Goal: Find specific page/section: Find specific page/section

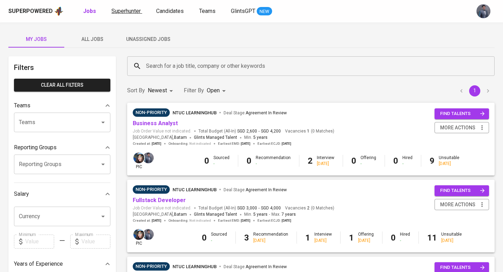
click at [135, 15] on link "Superhunter" at bounding box center [126, 11] width 31 height 9
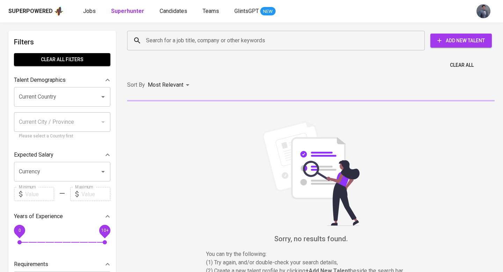
click at [184, 42] on input "Search for a job title, company or other keywords" at bounding box center [277, 40] width 267 height 13
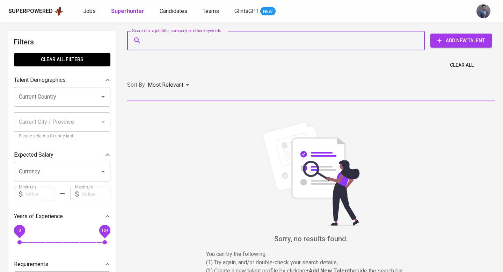
paste input "[DOMAIN_NAME]"
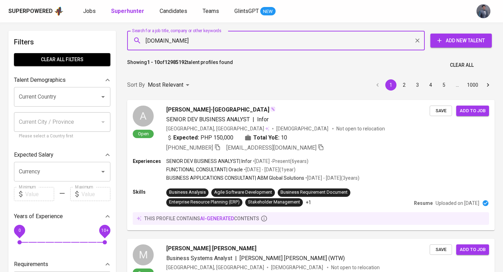
click at [225, 38] on input "[DOMAIN_NAME]" at bounding box center [277, 40] width 267 height 13
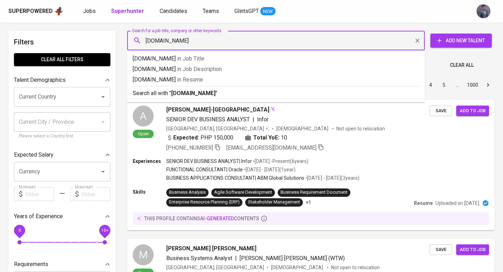
paste input "[EMAIL_ADDRESS][DOMAIN_NAME]"
type input "[EMAIL_ADDRESS][DOMAIN_NAME]"
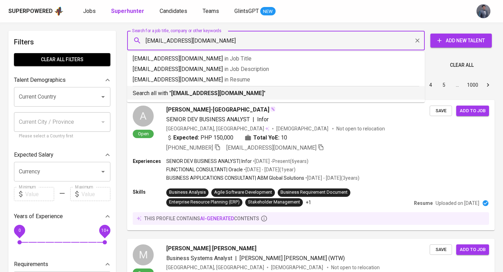
click at [240, 93] on b "[EMAIL_ADDRESS][DOMAIN_NAME]" at bounding box center [217, 93] width 93 height 7
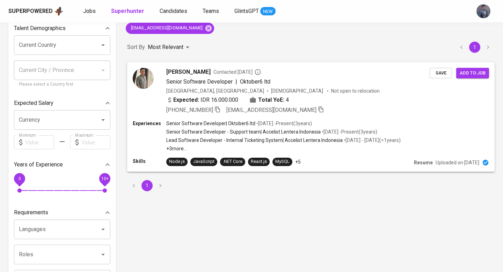
scroll to position [58, 0]
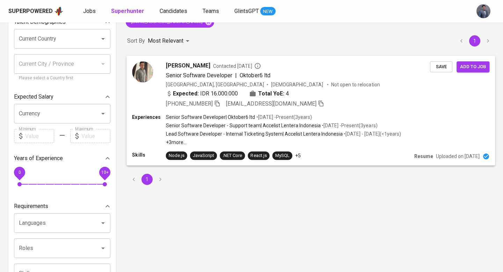
click at [338, 80] on div "[PERSON_NAME] Contacted [DATE] Senior Software Developer | Oktober6 ltd [GEOGRA…" at bounding box center [298, 84] width 264 height 46
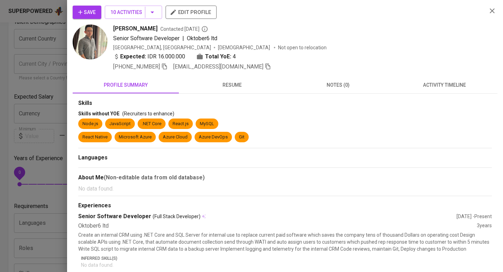
click at [341, 87] on span "notes (0)" at bounding box center [338, 85] width 98 height 9
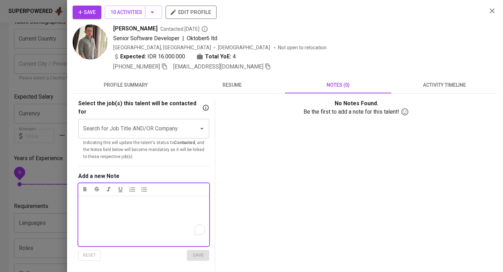
click at [242, 83] on span "resume" at bounding box center [232, 85] width 98 height 9
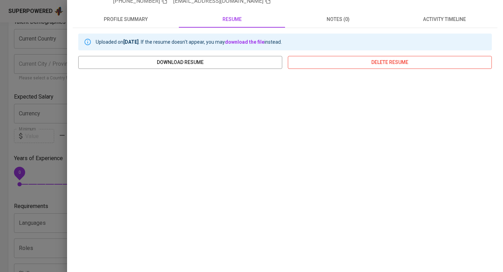
scroll to position [67, 0]
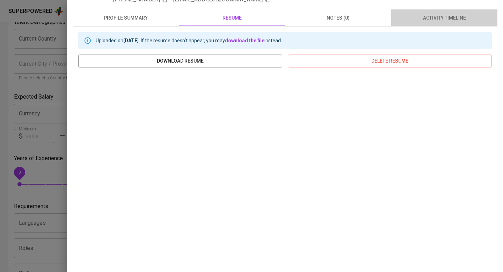
click at [412, 22] on span "activity timeline" at bounding box center [444, 18] width 98 height 9
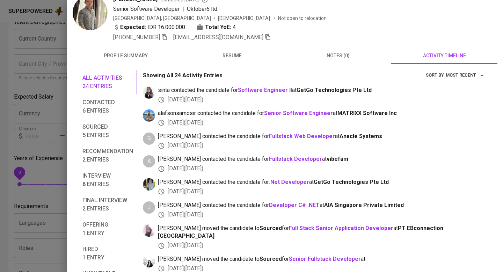
scroll to position [25, 0]
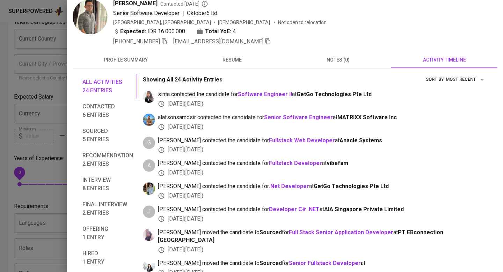
click at [219, 61] on span "resume" at bounding box center [232, 60] width 98 height 9
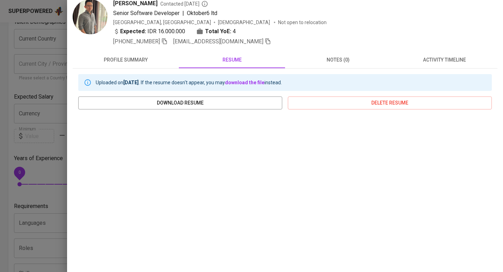
click at [143, 59] on span "profile summary" at bounding box center [126, 60] width 98 height 9
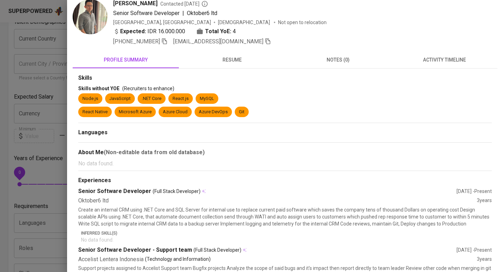
scroll to position [0, 0]
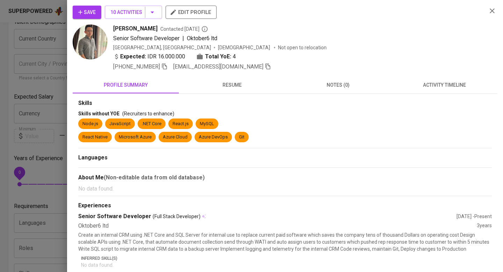
click at [488, 10] on icon "button" at bounding box center [492, 11] width 8 height 8
